Goal: Browse casually: Explore the website without a specific task or goal

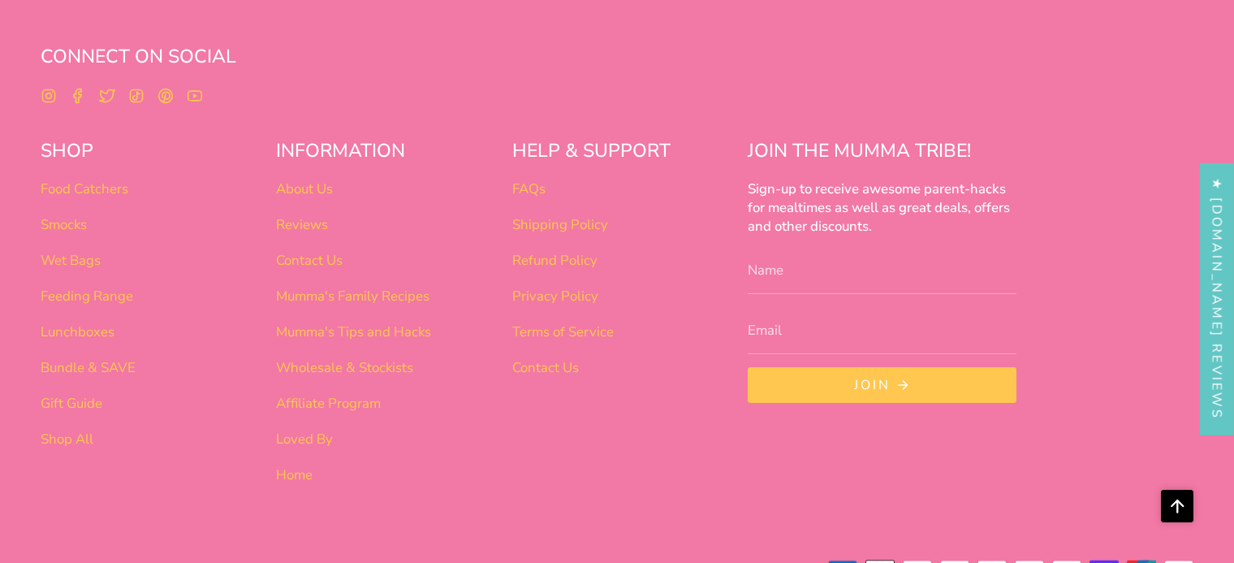
scroll to position [6457, 0]
